Goal: Find specific page/section: Find specific page/section

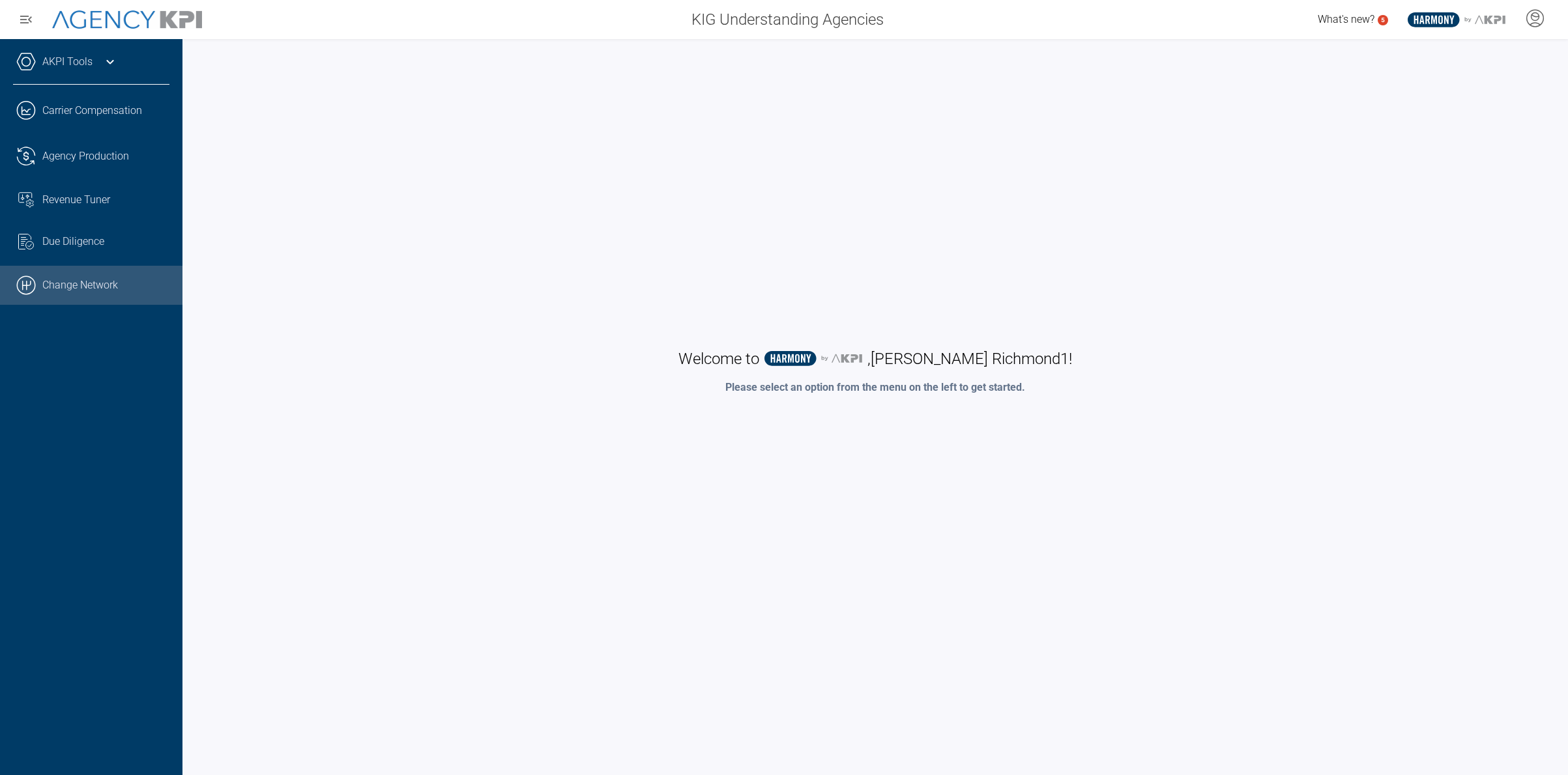
click at [69, 286] on link ".cls-1{fill:none;stroke:#000;stroke-linecap:round;stroke-linejoin:round;stroke-…" at bounding box center [91, 285] width 183 height 39
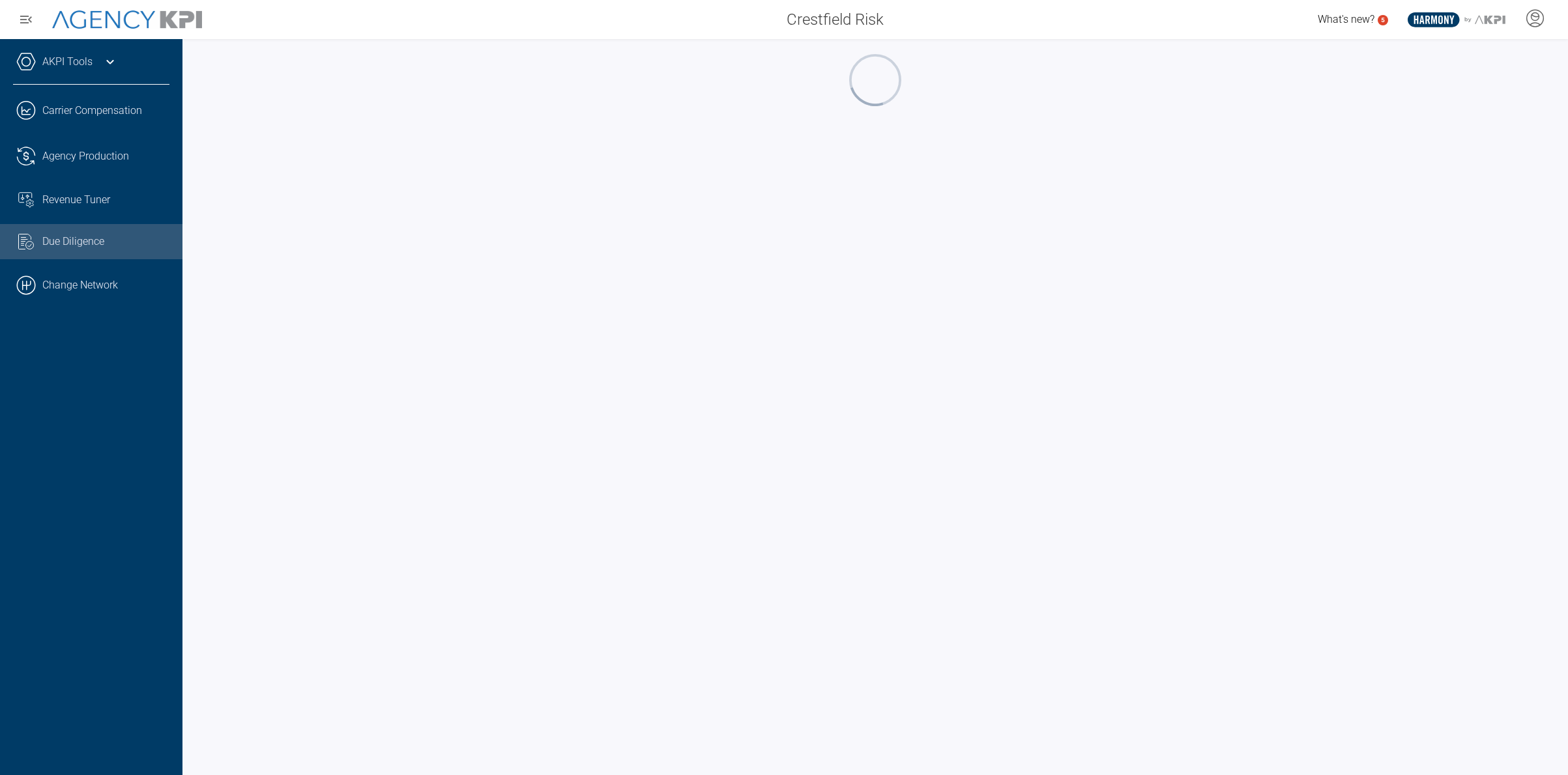
click at [1566, 767] on div at bounding box center [875, 407] width 1385 height 736
click at [848, 25] on span "Crestfield Risk" at bounding box center [835, 20] width 97 height 23
click at [62, 203] on span "Revenue Tuner" at bounding box center [76, 200] width 68 height 16
